Goal: Check status: Check status

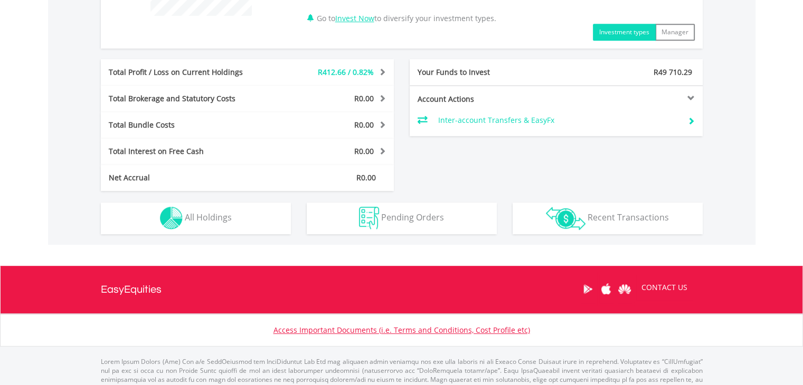
scroll to position [528, 0]
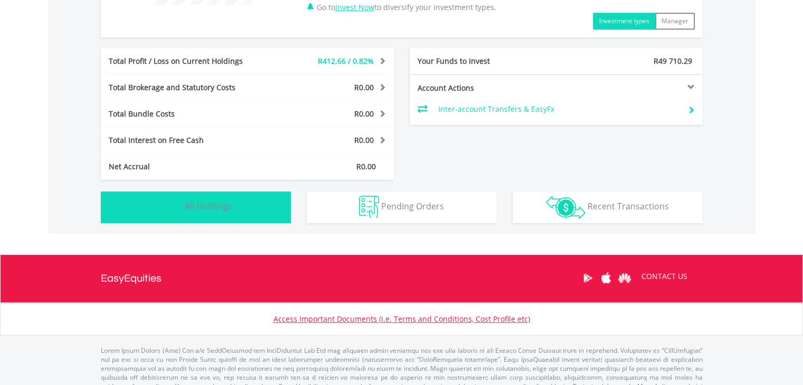
click at [225, 199] on button "Holdings All Holdings" at bounding box center [196, 208] width 190 height 32
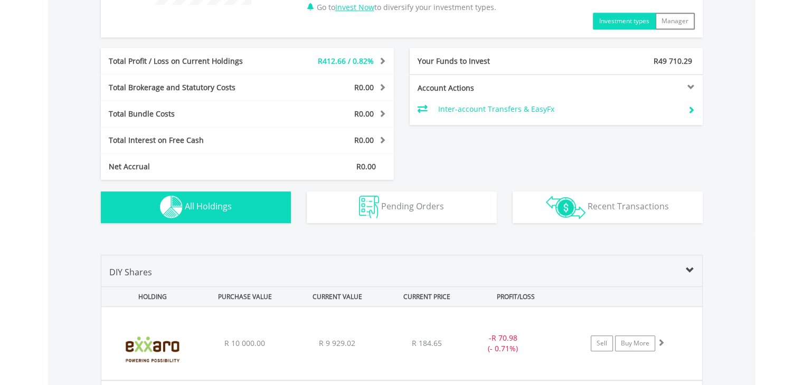
scroll to position [761, 0]
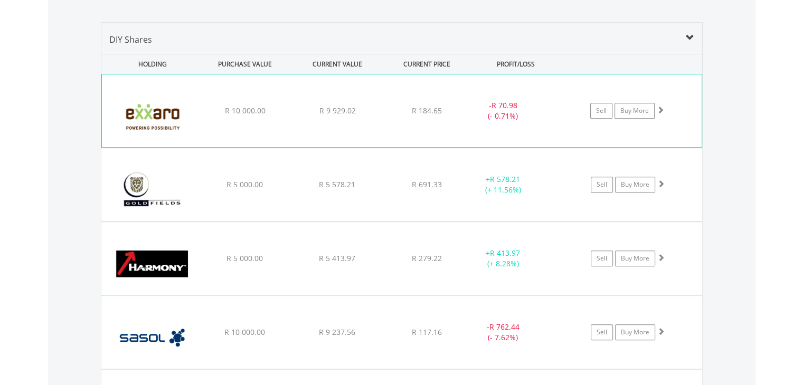
click at [473, 100] on div "- R 70.98 (- 0.71%)" at bounding box center [502, 110] width 79 height 21
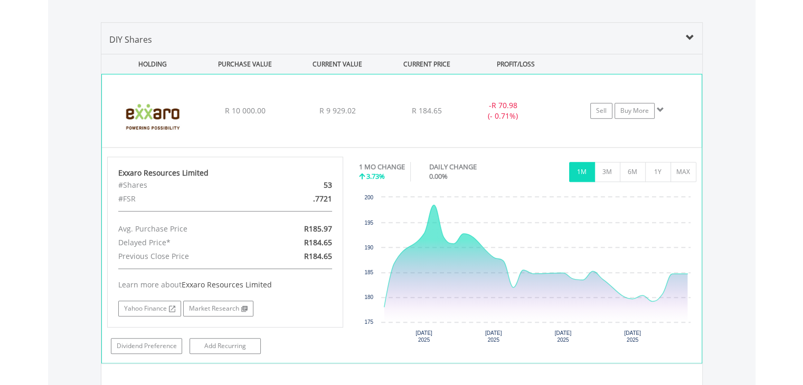
click at [382, 98] on div "﻿ Exxaro Resources Limited R 10 000.00 R 9 929.02 R 184.65 - R 70.98 (- 0.71%) …" at bounding box center [402, 110] width 600 height 73
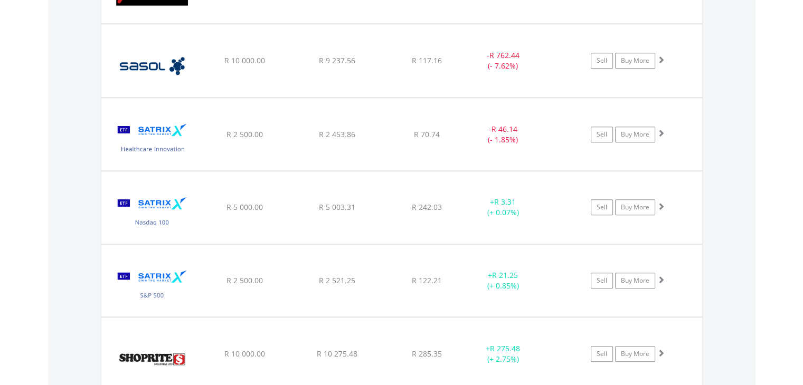
scroll to position [1033, 0]
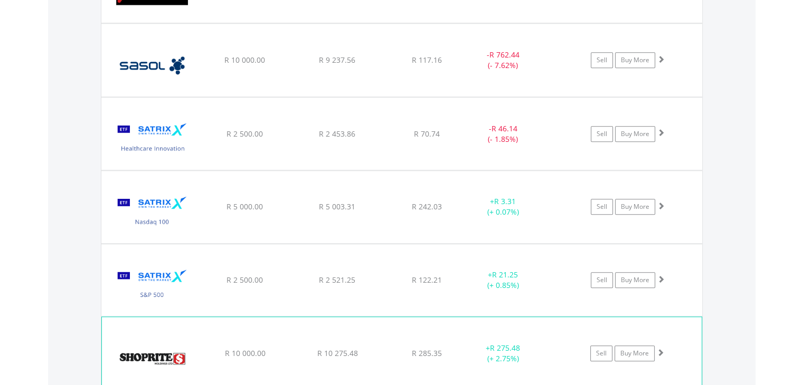
click at [225, 357] on div "﻿ Shoprite Holdings Limited R 10 000.00 R 10 275.48 R 285.35 + R 275.48 (+ 2.75…" at bounding box center [402, 353] width 600 height 73
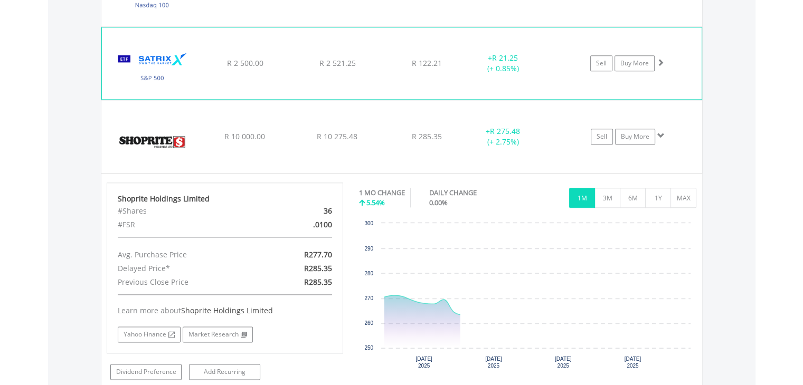
scroll to position [1287, 0]
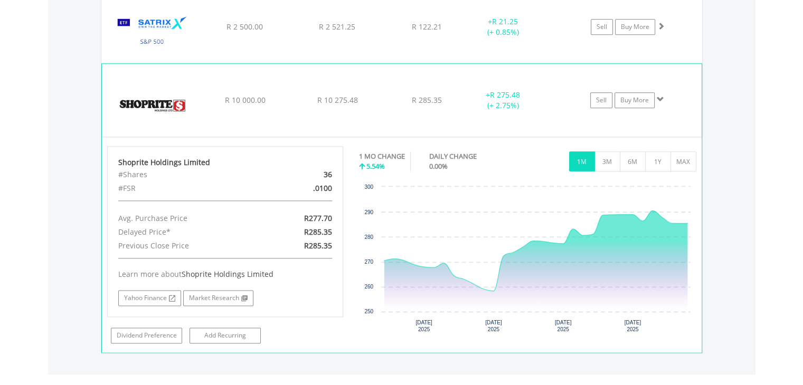
click at [541, 87] on div "﻿ Shoprite Holdings Limited R 10 000.00 R 10 275.48 R 285.35 + R 275.48 (+ 2.75…" at bounding box center [402, 100] width 600 height 73
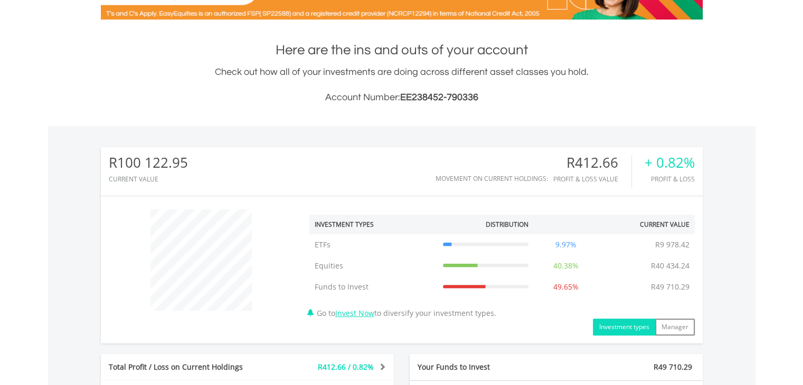
scroll to position [0, 0]
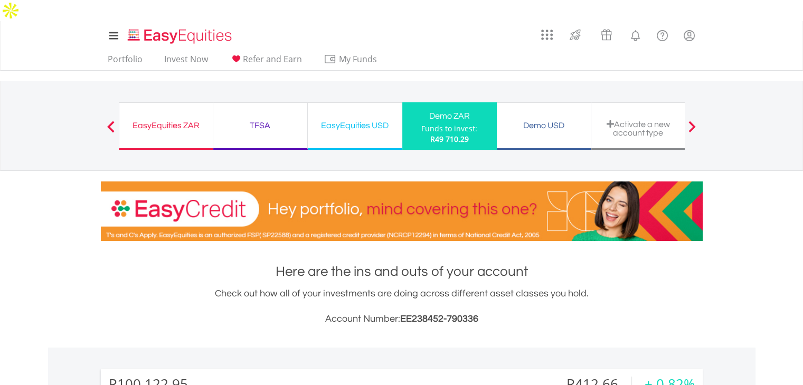
click at [539, 118] on div "Demo USD" at bounding box center [543, 125] width 81 height 15
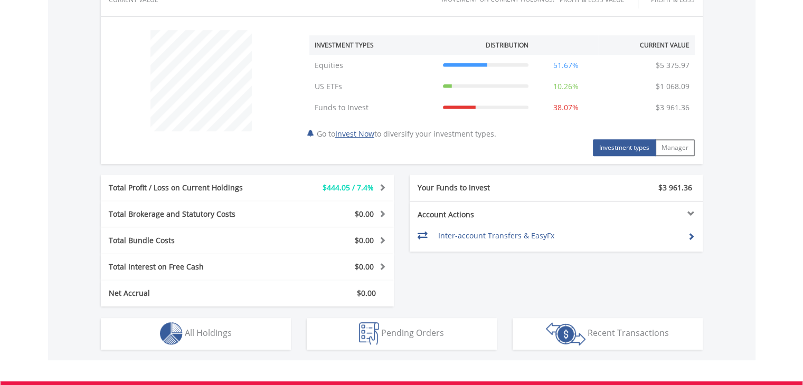
scroll to position [401, 0]
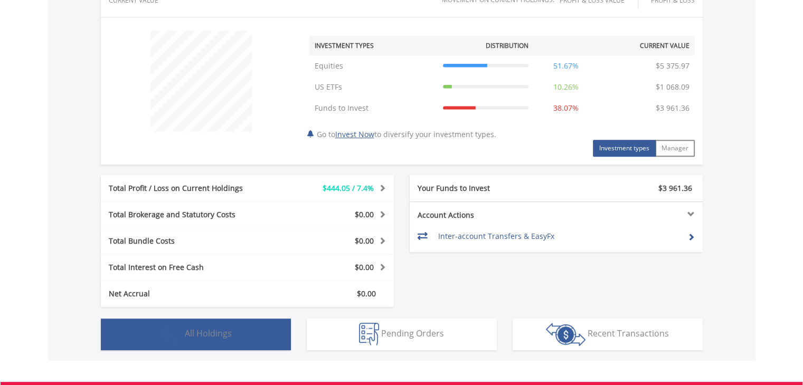
click at [222, 328] on span "All Holdings" at bounding box center [208, 334] width 47 height 12
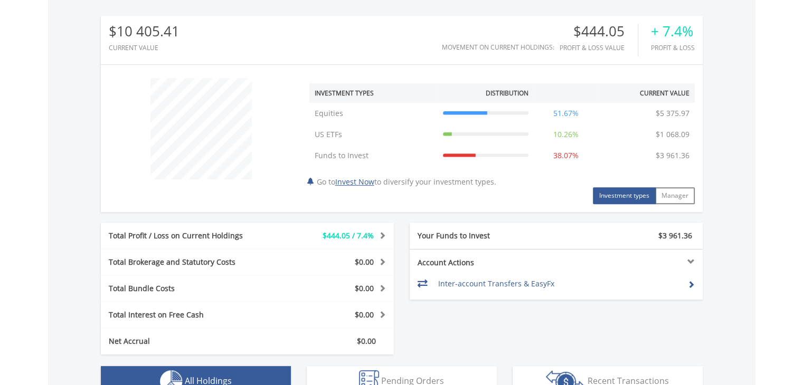
scroll to position [253, 0]
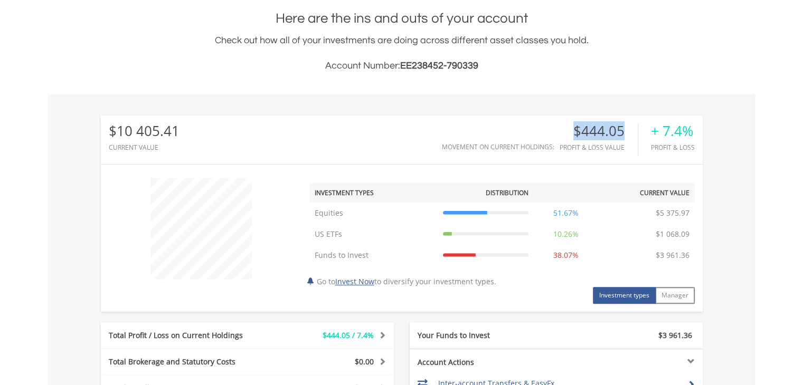
drag, startPoint x: 575, startPoint y: 111, endPoint x: 626, endPoint y: 111, distance: 50.7
click at [626, 124] on div "$444.05" at bounding box center [599, 131] width 78 height 15
click at [718, 129] on div "$10 405.41 CURRENT VALUE Movement on Current Holdings: $444.05 Profit & Loss Va…" at bounding box center [402, 302] width 708 height 414
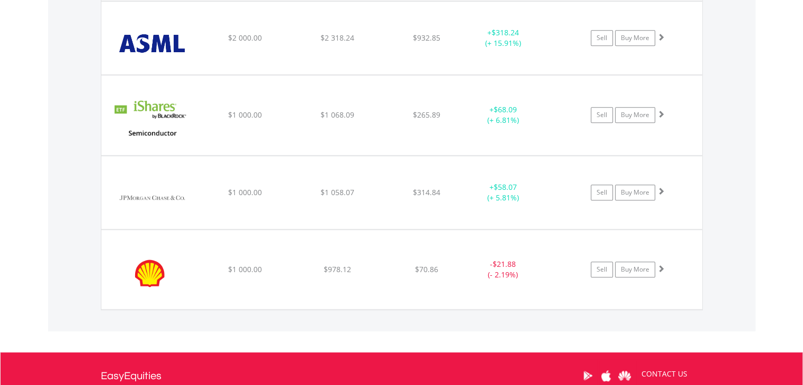
scroll to position [907, 0]
